Goal: Find specific page/section: Find specific page/section

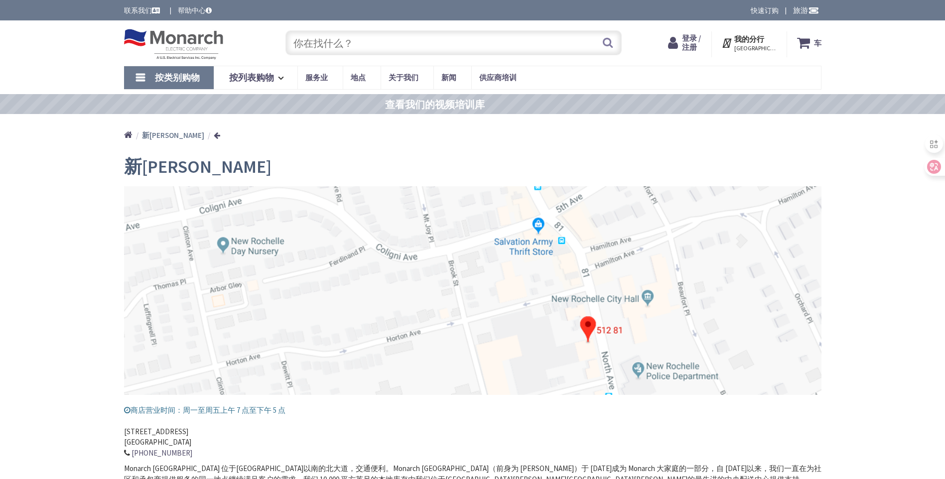
click at [178, 75] on span "按类别购物" at bounding box center [177, 77] width 45 height 11
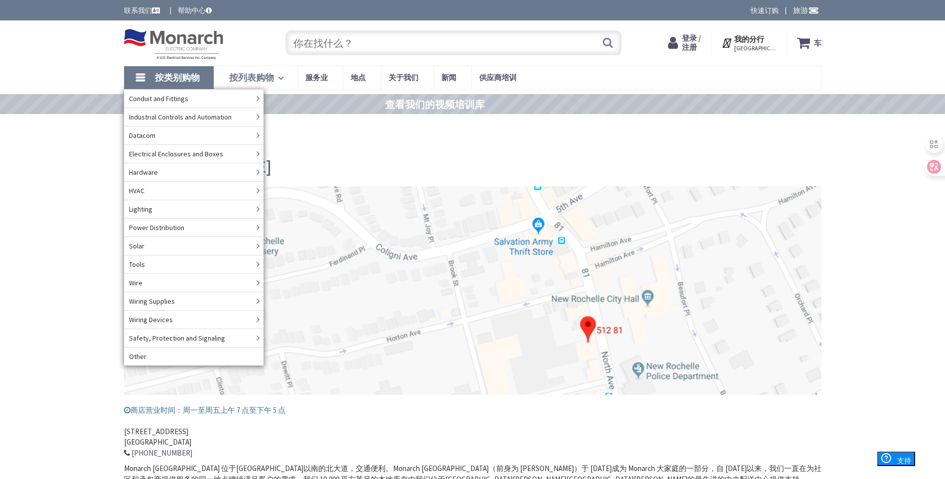
click at [269, 80] on span "按列表购物" at bounding box center [251, 77] width 45 height 11
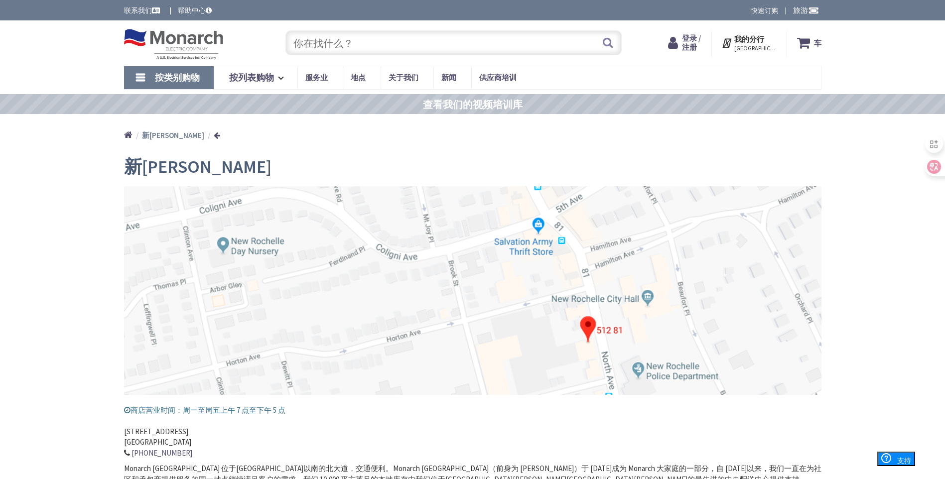
click at [193, 86] on link "按类别购物" at bounding box center [169, 77] width 90 height 23
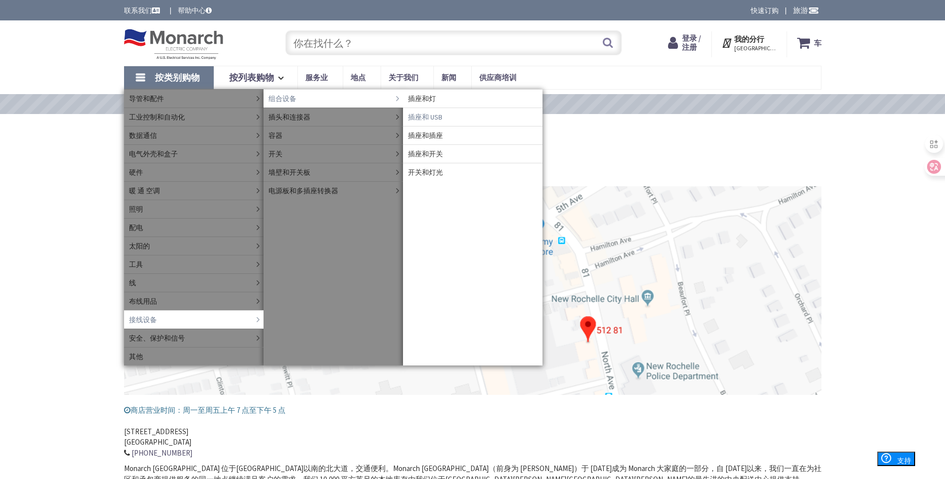
click at [439, 117] on span "插座和 USB" at bounding box center [425, 117] width 34 height 10
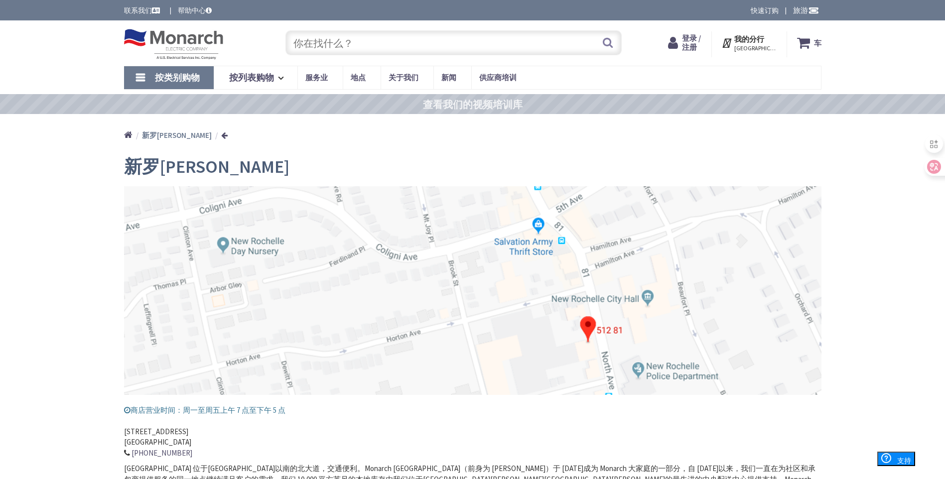
click at [176, 72] on span "按类别购物" at bounding box center [177, 77] width 45 height 11
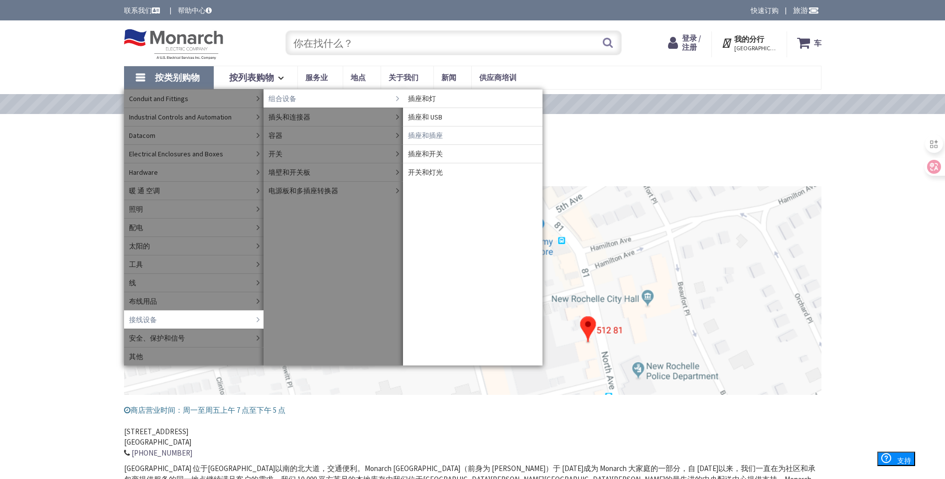
click at [433, 137] on span "插座和插座" at bounding box center [425, 136] width 35 height 10
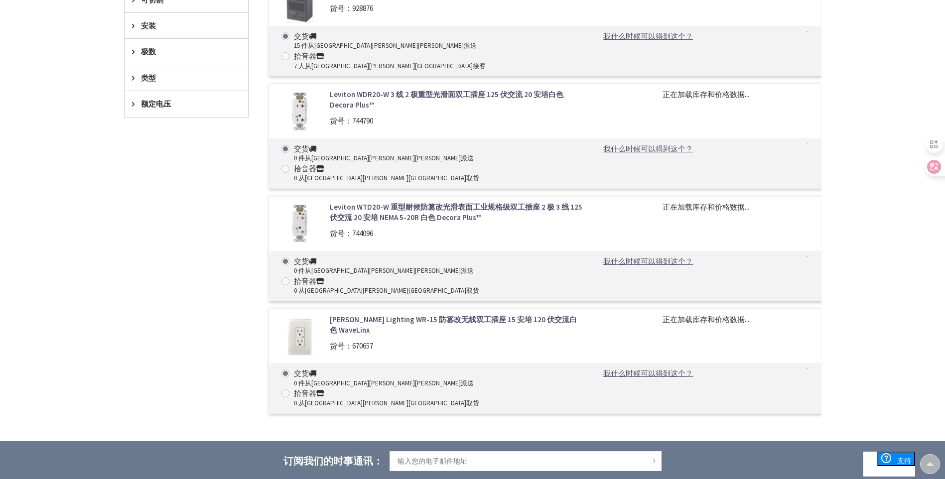
scroll to position [471, 0]
